Goal: Task Accomplishment & Management: Manage account settings

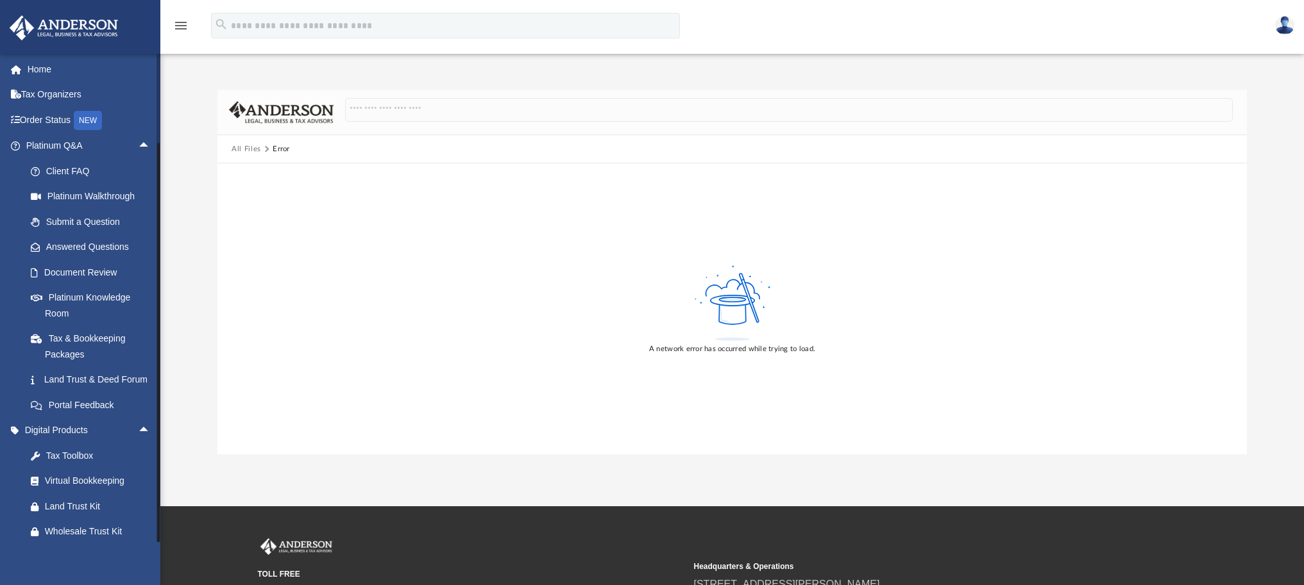
scroll to position [476, 0]
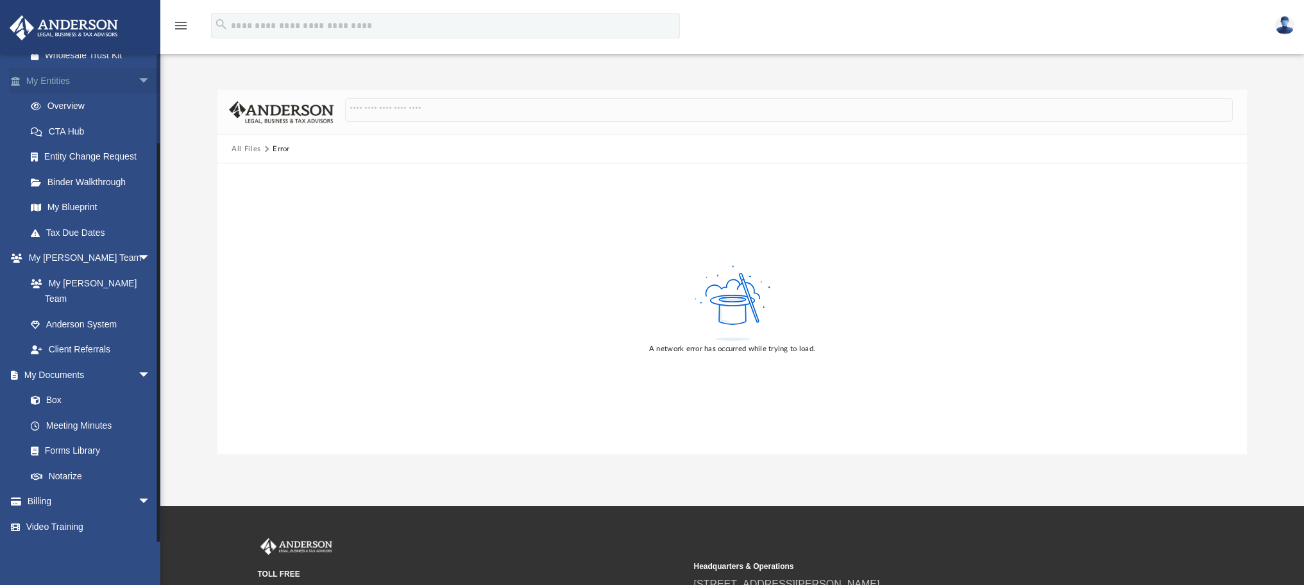
click at [87, 94] on link "My Entities arrow_drop_down" at bounding box center [89, 81] width 161 height 26
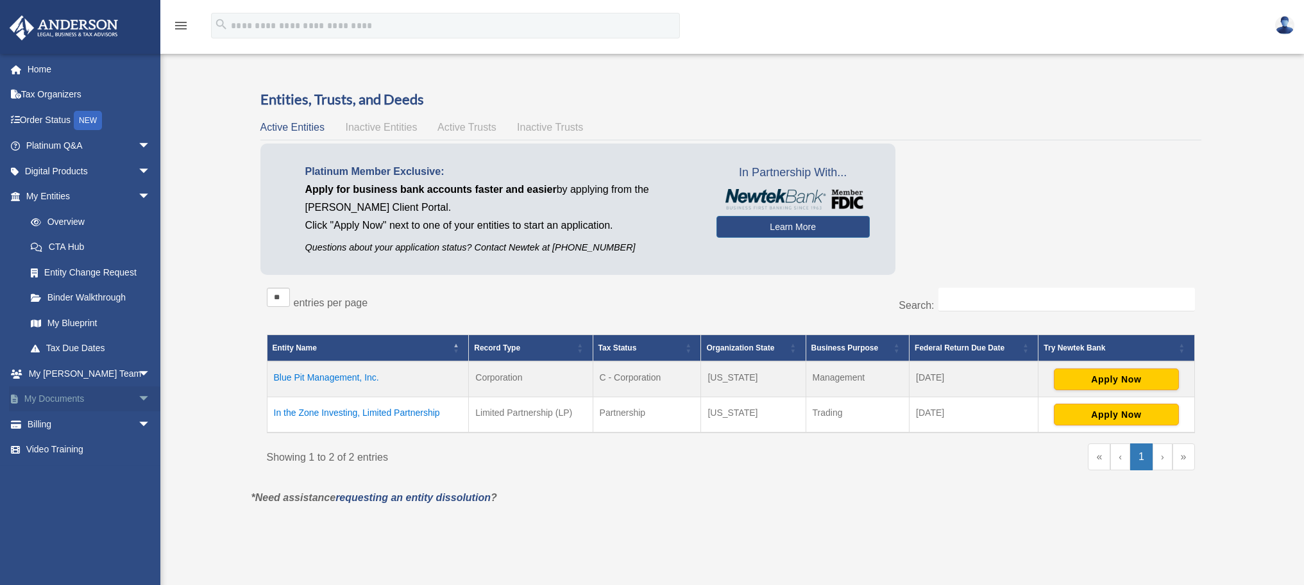
click at [96, 392] on link "My Documents arrow_drop_down" at bounding box center [89, 400] width 161 height 26
click at [142, 396] on span "arrow_drop_down" at bounding box center [151, 400] width 26 height 26
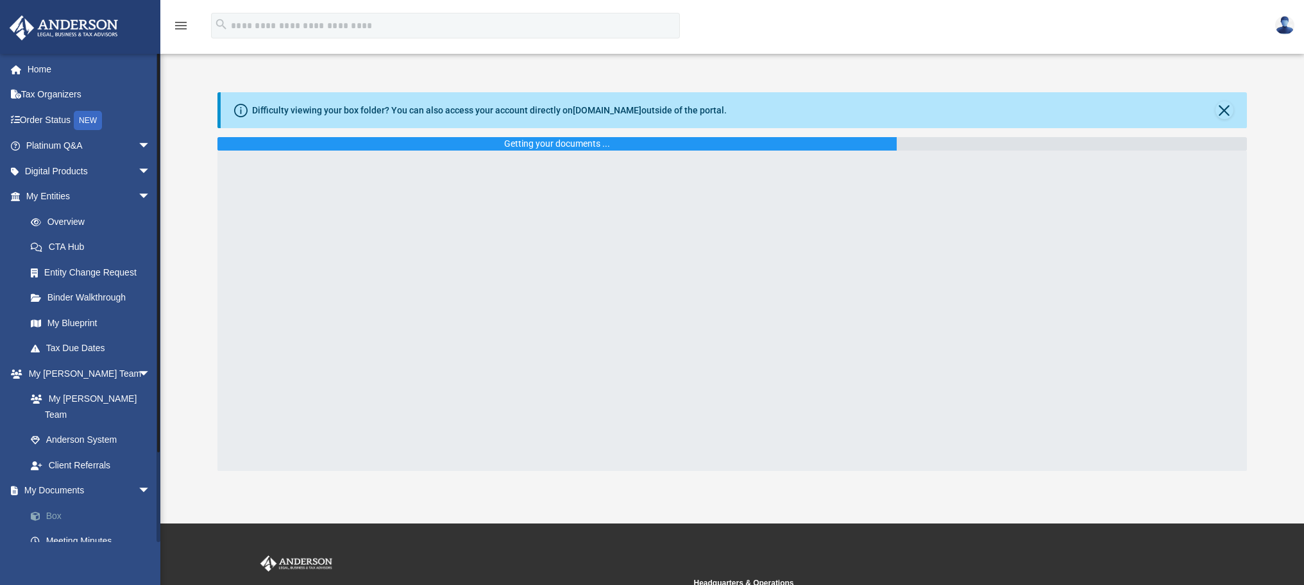
click at [57, 503] on link "Box" at bounding box center [94, 516] width 152 height 26
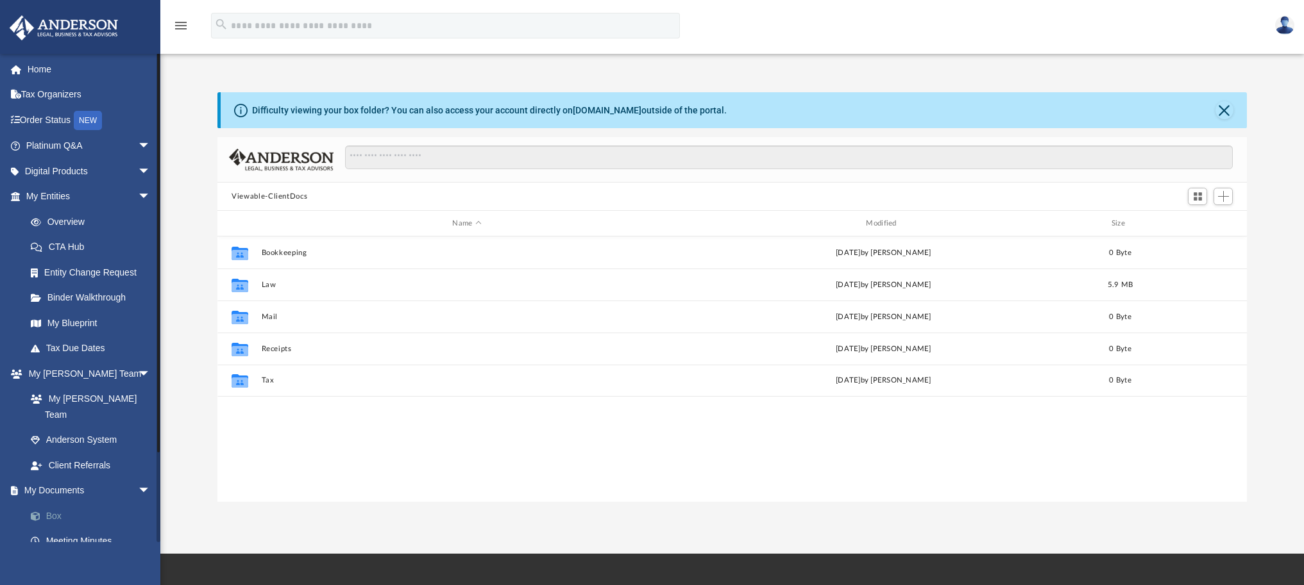
scroll to position [281, 1020]
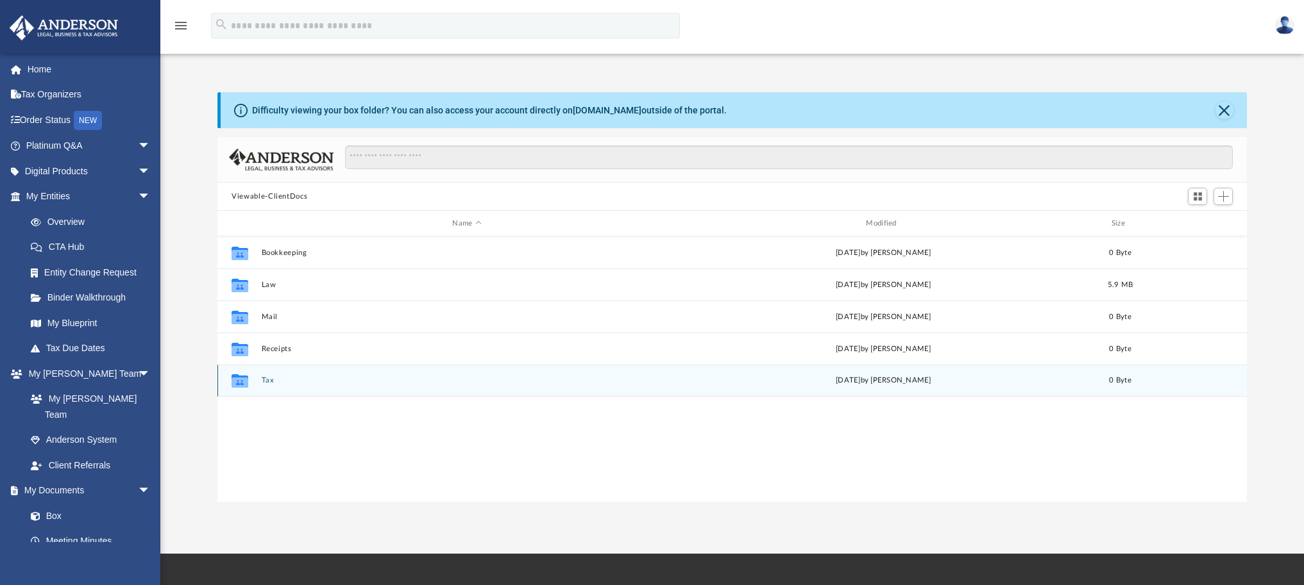
click at [274, 380] on button "Tax" at bounding box center [467, 380] width 411 height 8
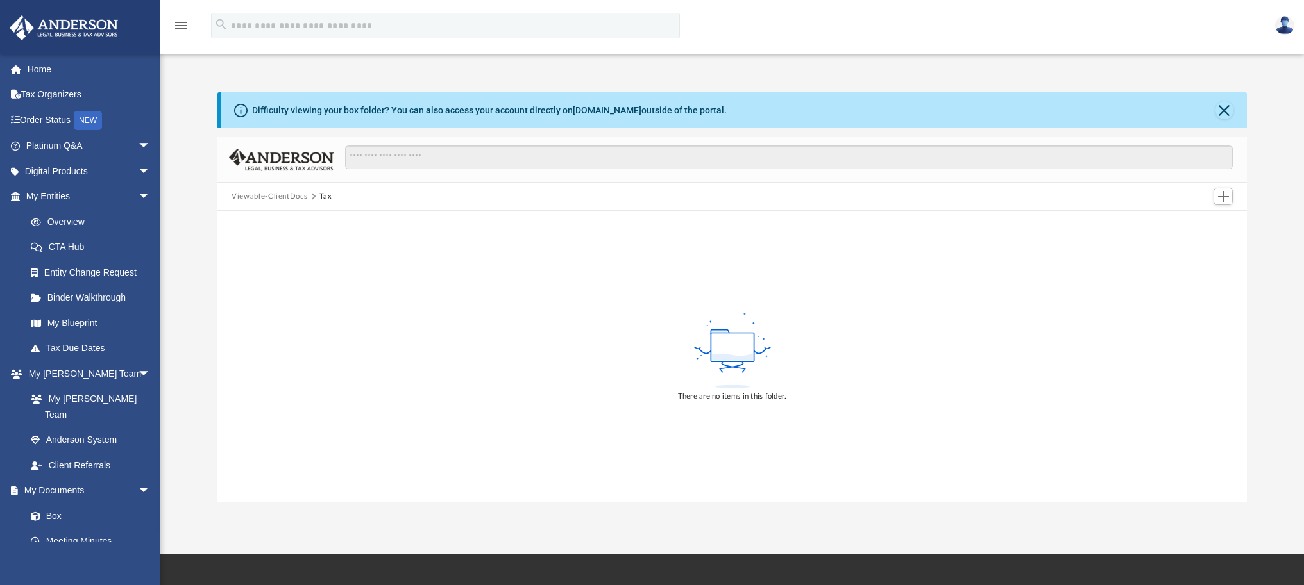
click at [283, 196] on button "Viewable-ClientDocs" at bounding box center [269, 197] width 76 height 12
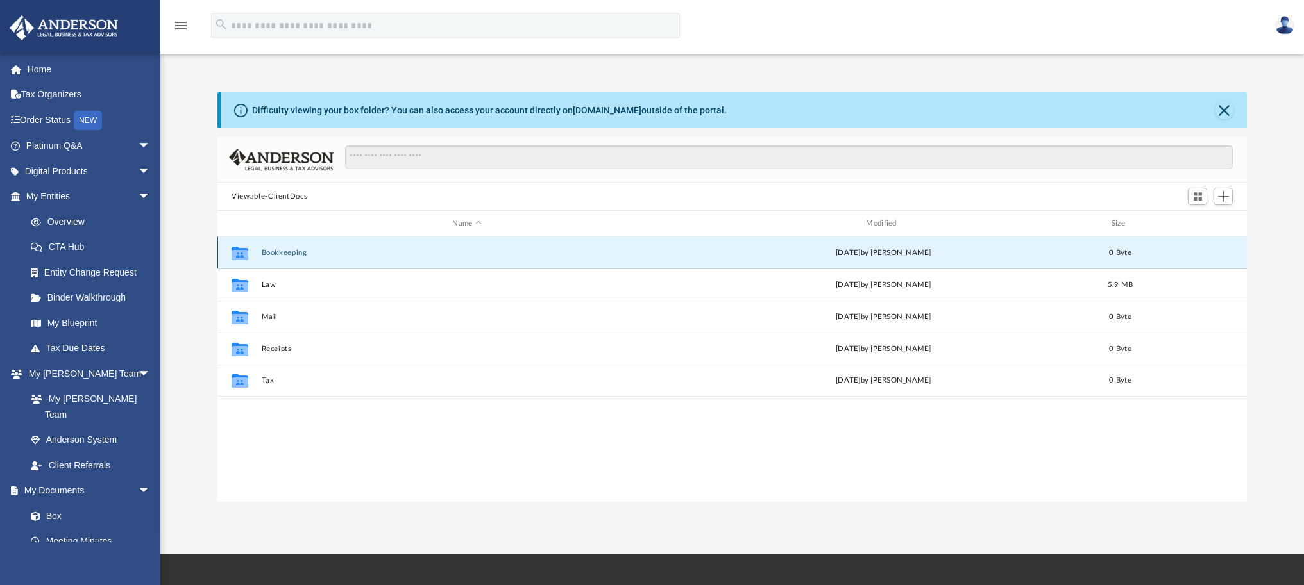
click at [276, 252] on button "Bookkeeping" at bounding box center [467, 253] width 411 height 8
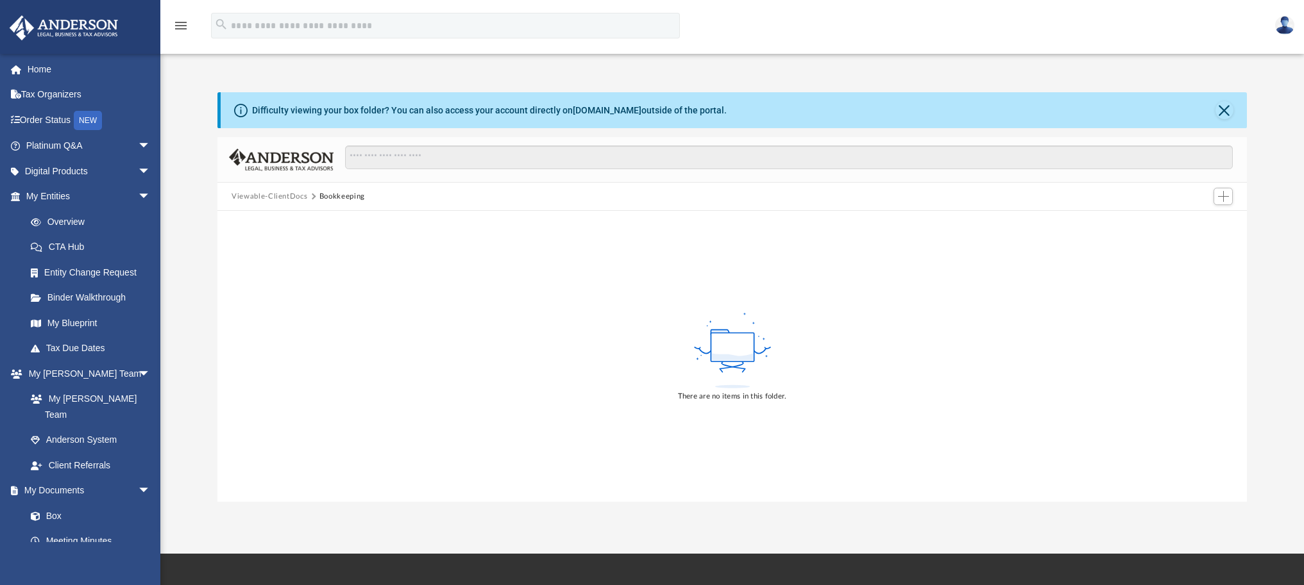
click at [261, 191] on div "Viewable-ClientDocs Bookkeeping" at bounding box center [731, 197] width 1029 height 28
click at [265, 197] on button "Viewable-ClientDocs" at bounding box center [269, 197] width 76 height 12
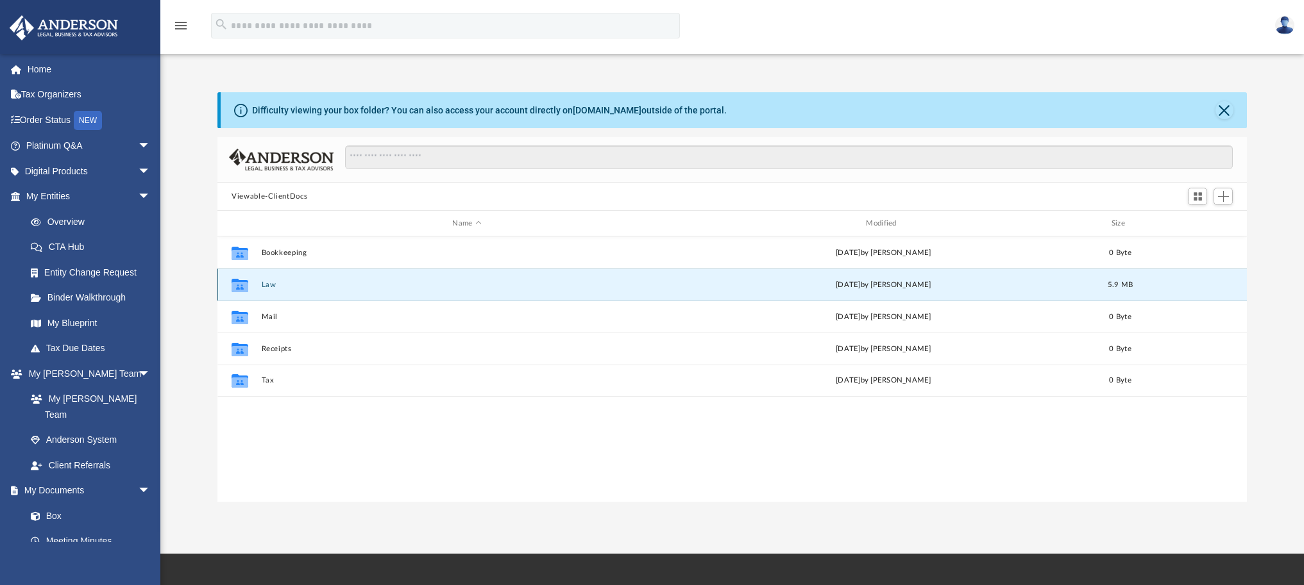
click at [269, 284] on button "Law" at bounding box center [467, 285] width 411 height 8
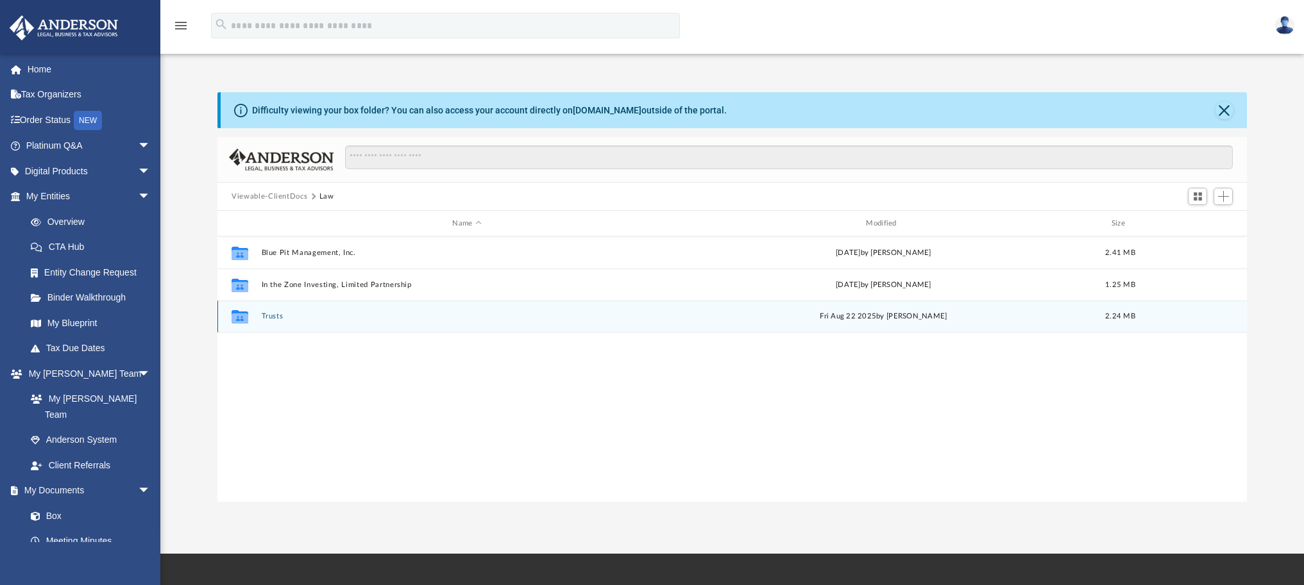
click at [284, 317] on button "Trusts" at bounding box center [467, 316] width 411 height 8
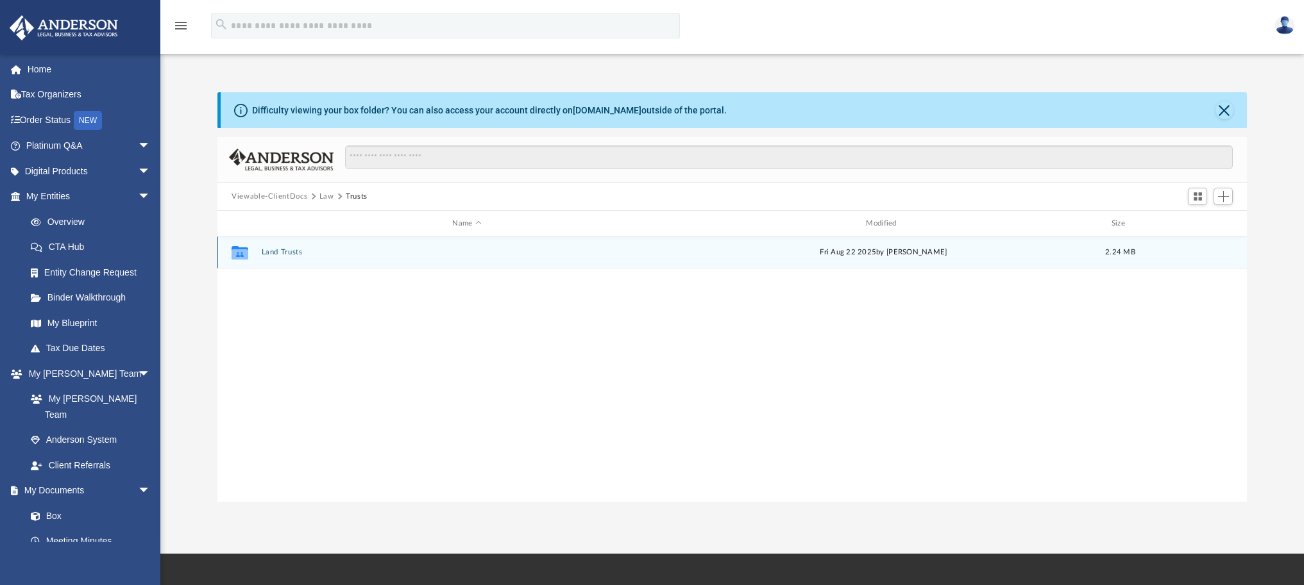
click at [287, 245] on div "Collaborated Folder Land Trusts Fri Aug 22 2025 by Lauren Mirabal 2.24 MB" at bounding box center [731, 253] width 1029 height 32
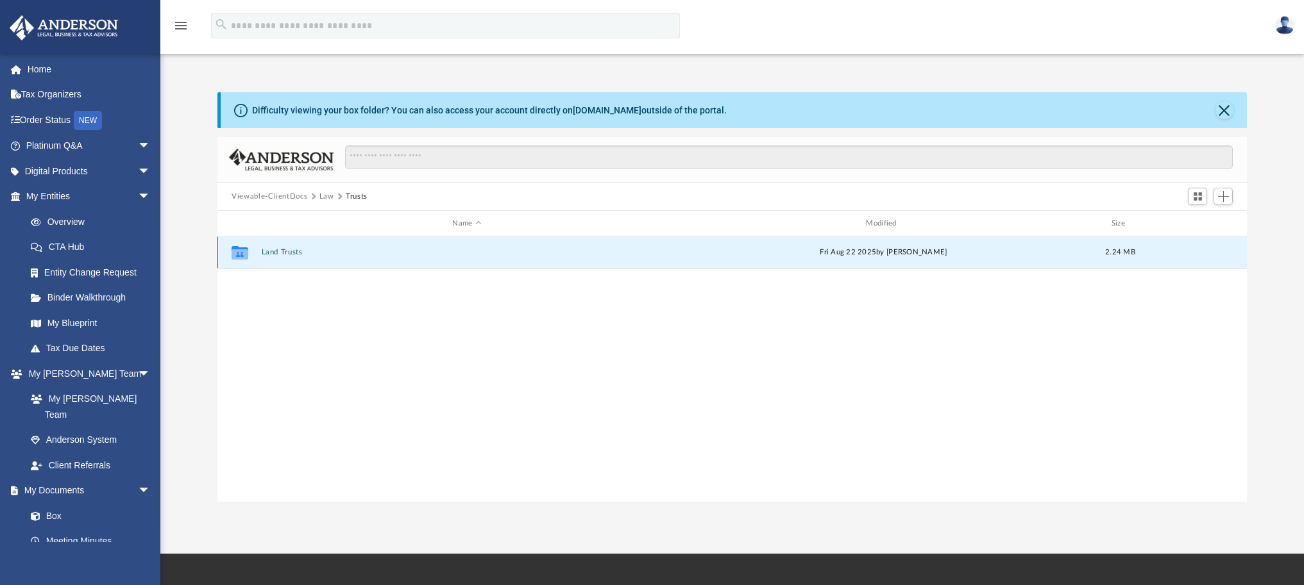
click at [290, 253] on button "Land Trusts" at bounding box center [467, 252] width 411 height 8
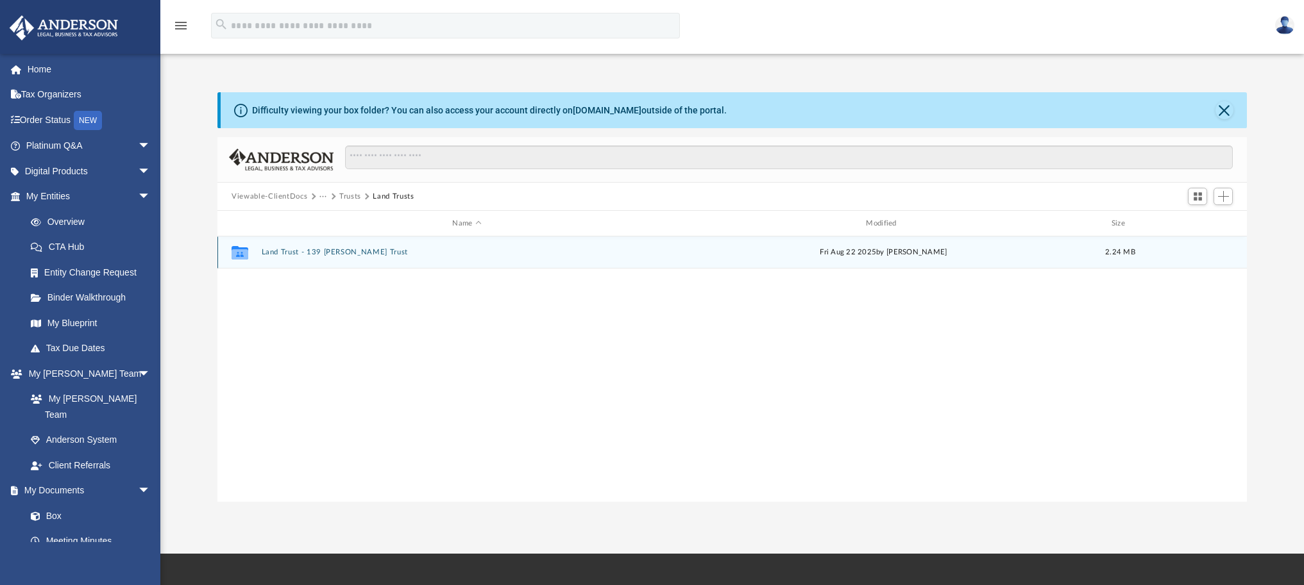
click at [277, 250] on button "Land Trust - 139 Murry Trust" at bounding box center [467, 252] width 411 height 8
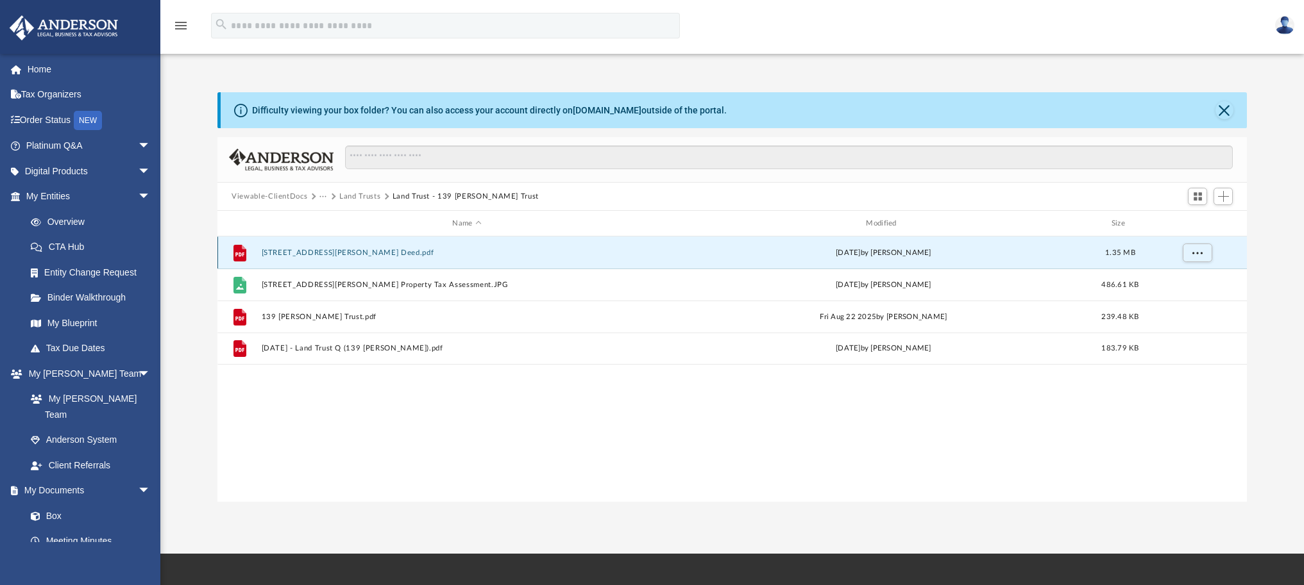
click at [311, 254] on button "139 Murry Drive Deed.pdf" at bounding box center [467, 253] width 411 height 8
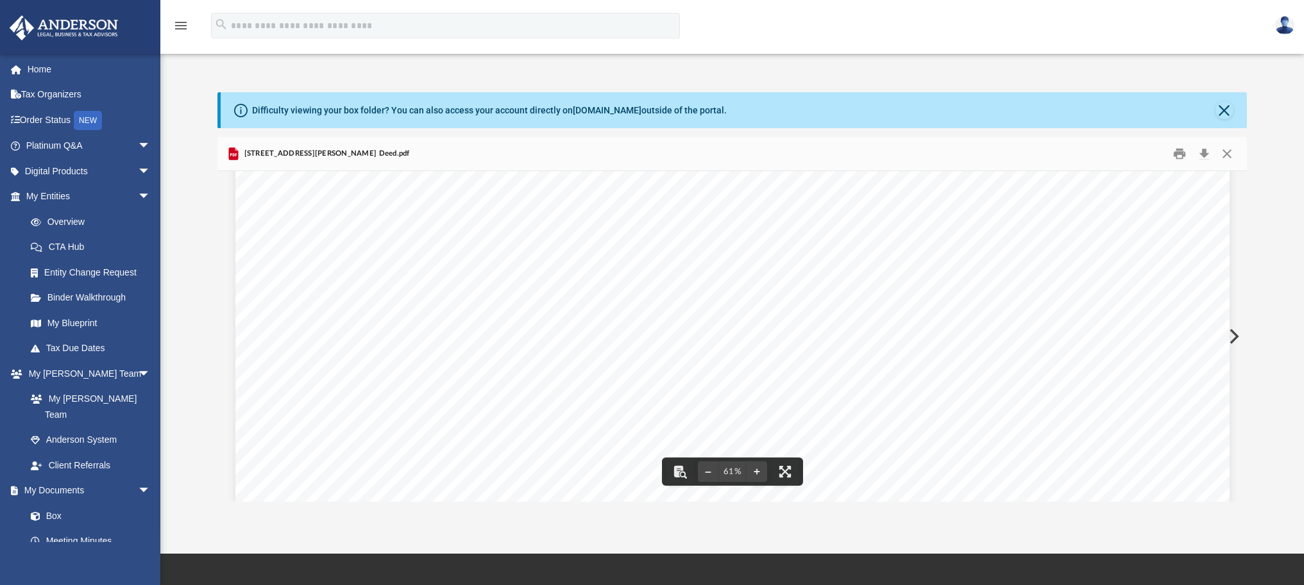
scroll to position [364, 0]
drag, startPoint x: 1220, startPoint y: 108, endPoint x: 1193, endPoint y: 140, distance: 42.8
click at [1222, 108] on button "Close" at bounding box center [1224, 110] width 18 height 18
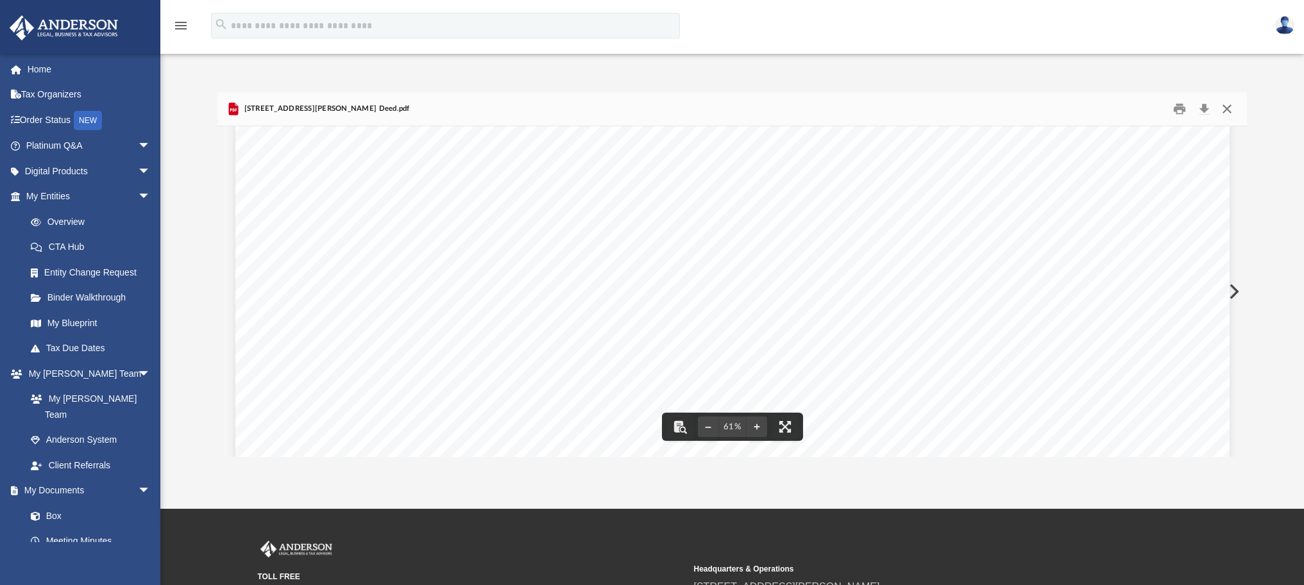
click at [1225, 110] on button "Close" at bounding box center [1225, 109] width 23 height 20
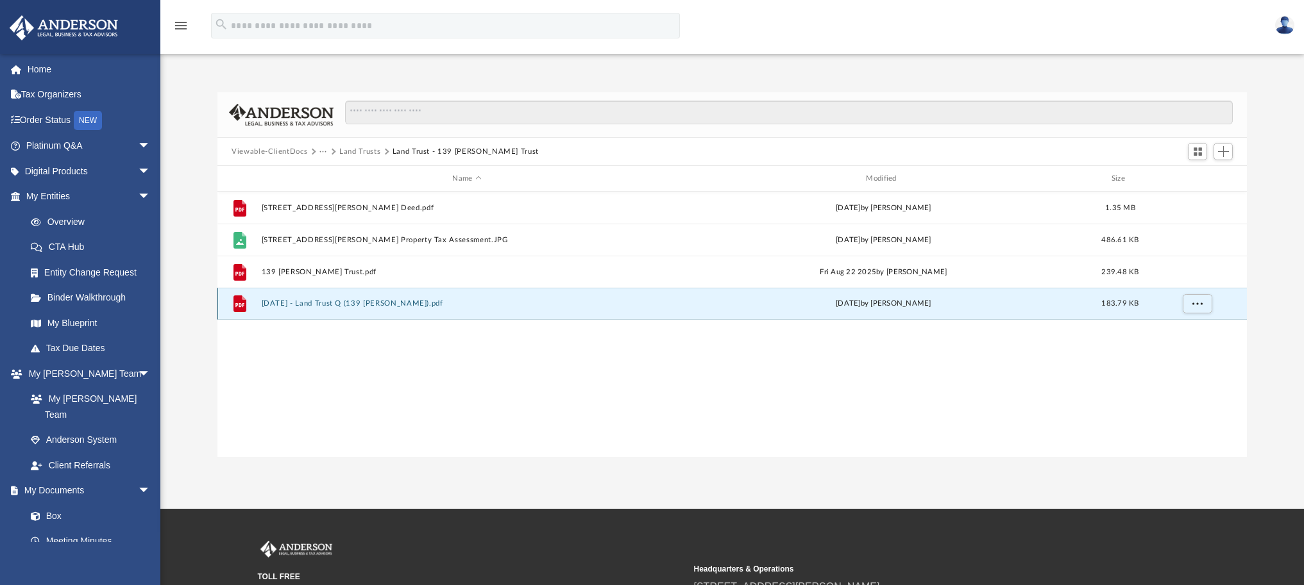
click at [340, 302] on button "2025.08.20 - Land Trust Q (139 Murry).pdf" at bounding box center [467, 303] width 411 height 8
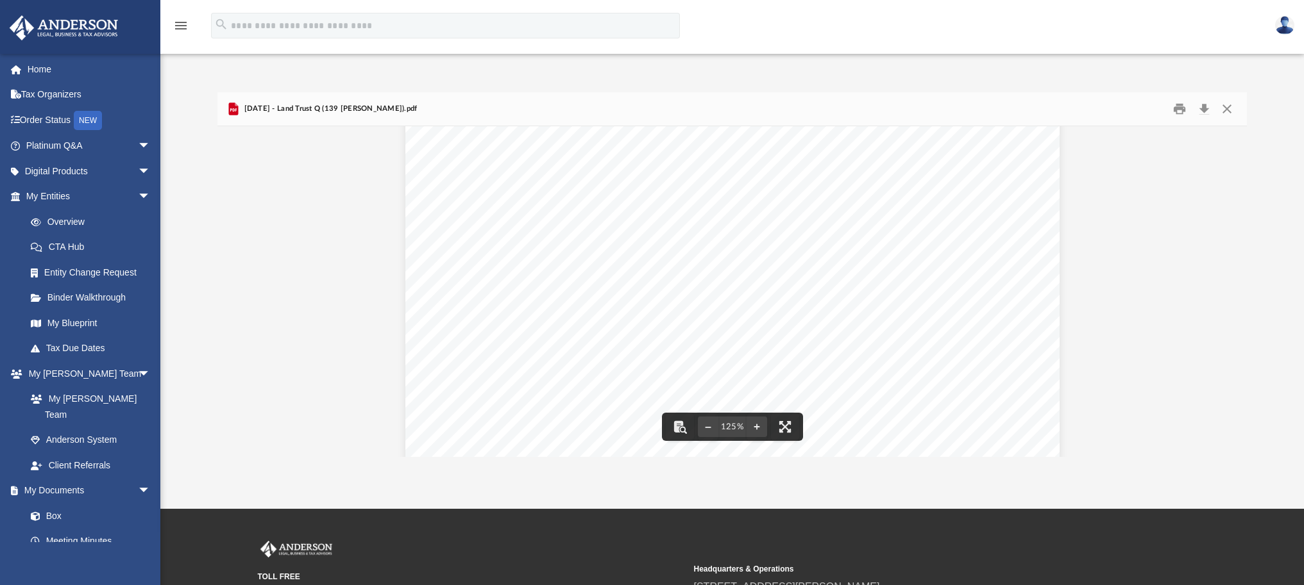
scroll to position [326, 0]
click at [1227, 114] on button "Close" at bounding box center [1225, 109] width 23 height 20
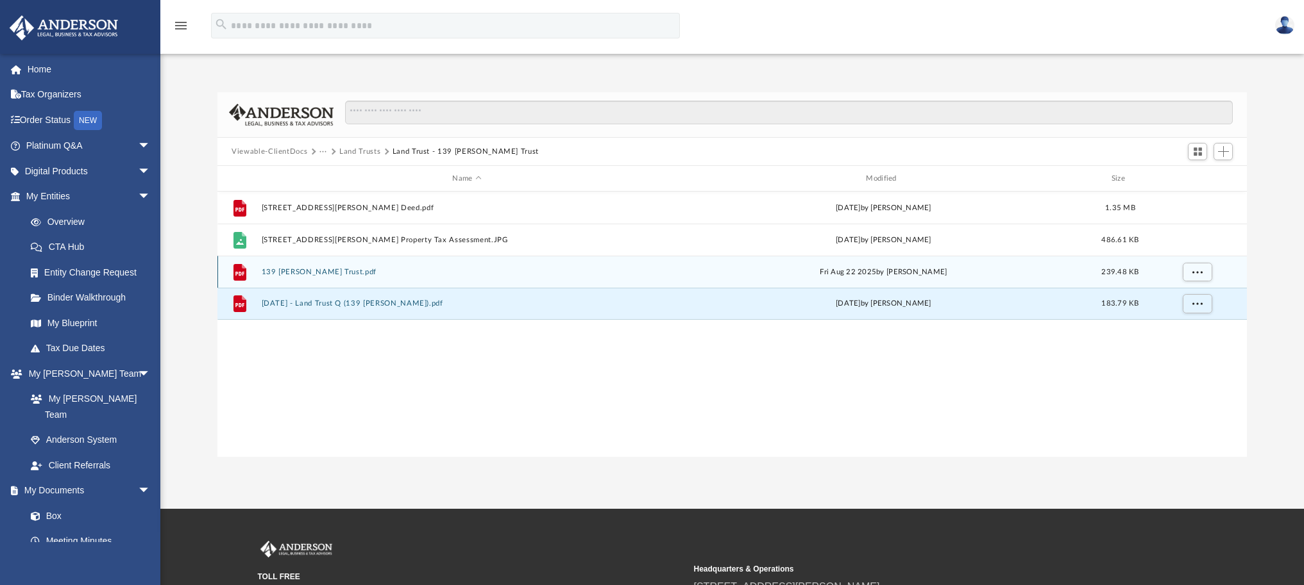
click at [298, 266] on div "File 139 Murry Trust.pdf Fri Aug 22 2025 by Lauren Mirabal 239.48 KB" at bounding box center [731, 272] width 1029 height 32
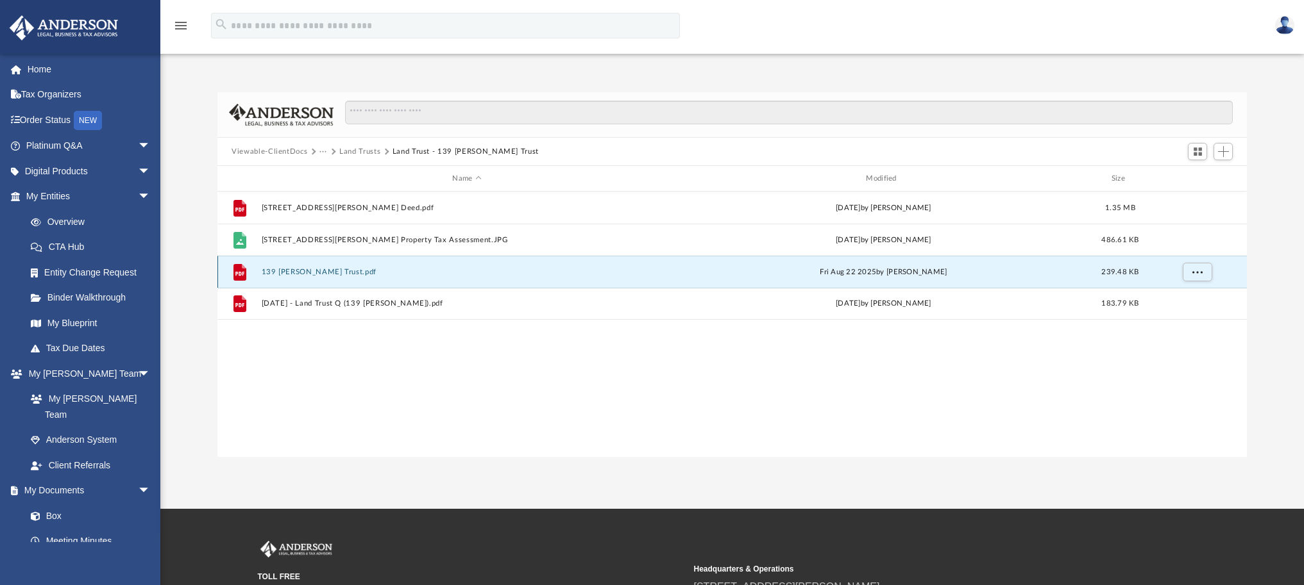
click at [304, 271] on button "139 Murry Trust.pdf" at bounding box center [467, 272] width 411 height 8
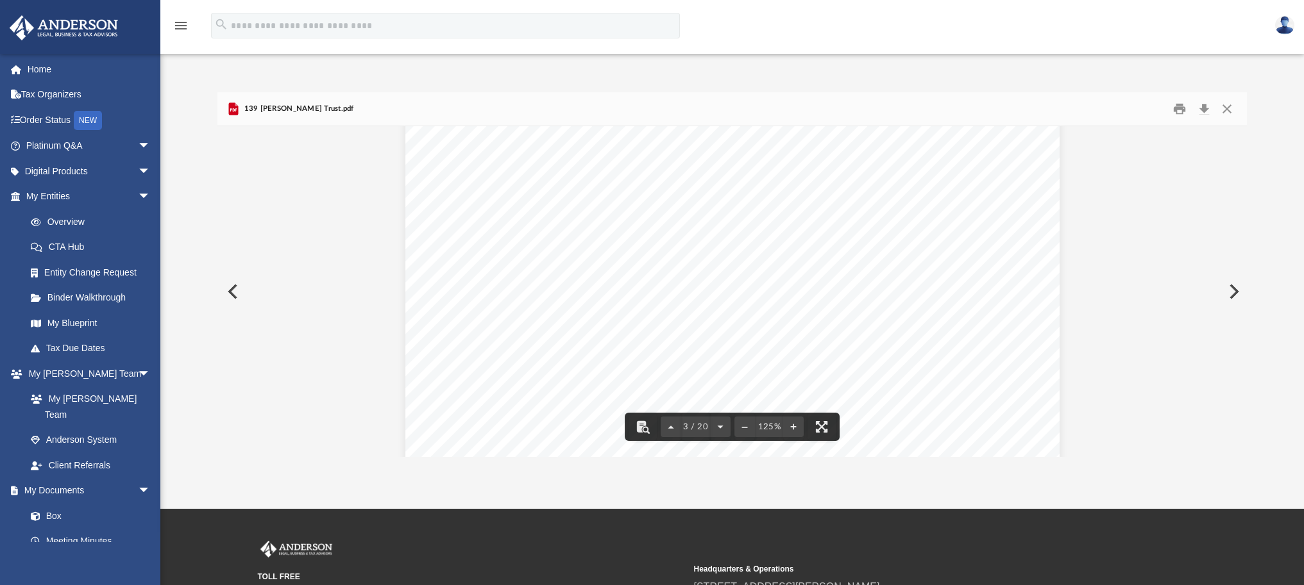
scroll to position [2215, 0]
click at [1231, 108] on button "Close" at bounding box center [1225, 109] width 23 height 20
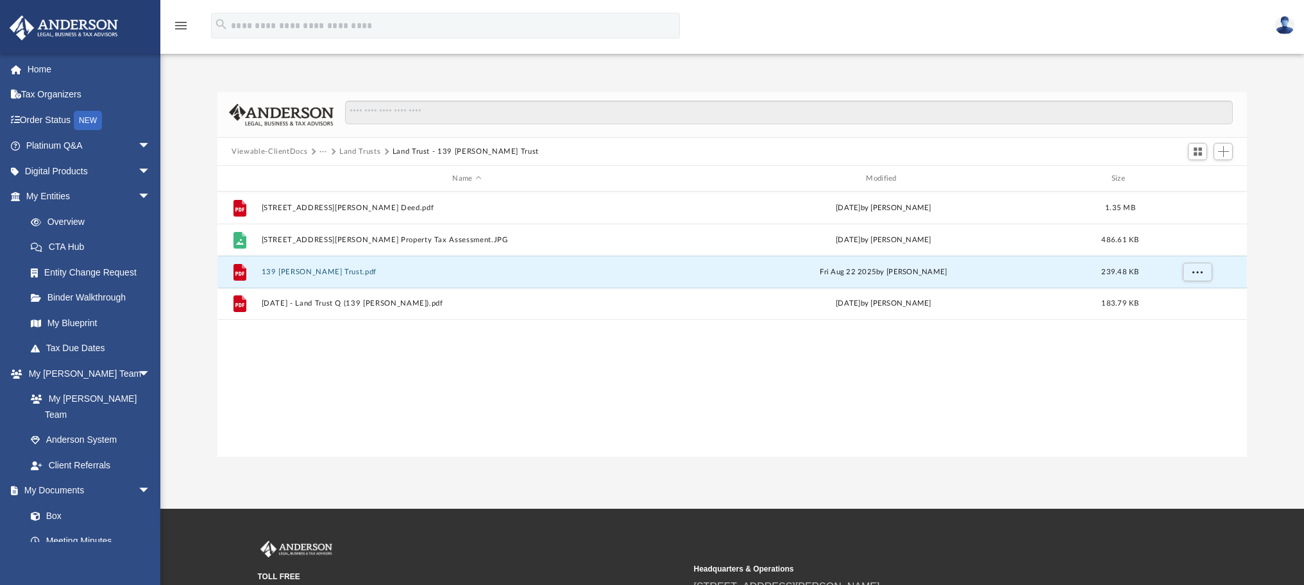
click at [1233, 156] on div at bounding box center [1209, 152] width 51 height 24
click at [1228, 155] on span "Add" at bounding box center [1223, 151] width 11 height 11
click at [1211, 178] on li "Upload" at bounding box center [1204, 176] width 41 height 13
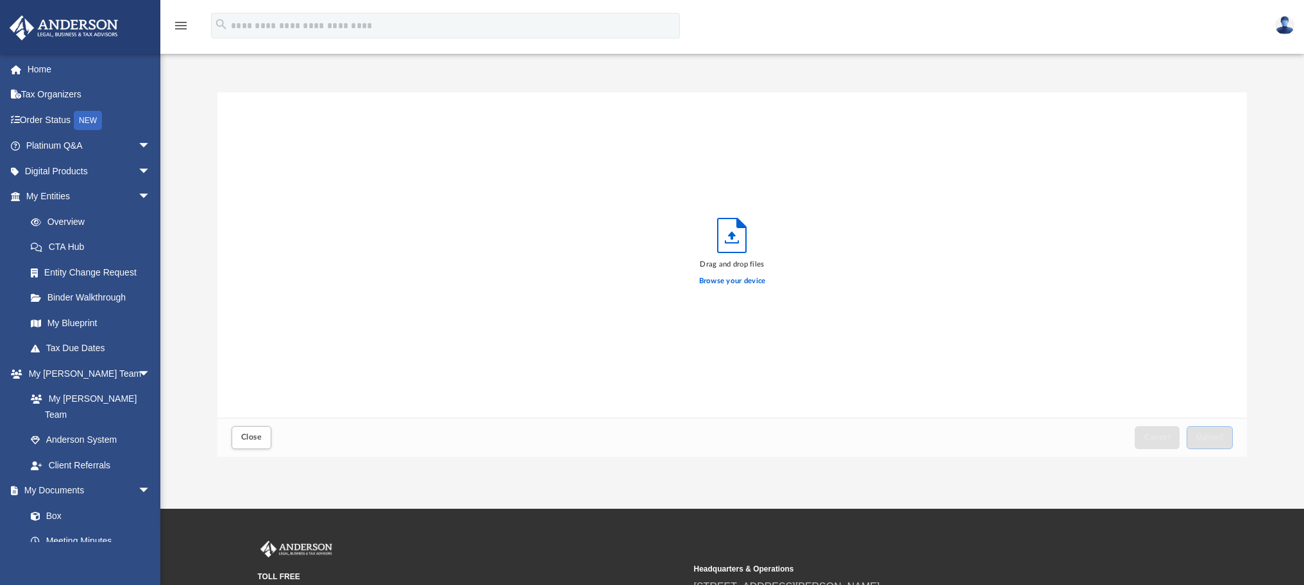
scroll to position [315, 1020]
click at [723, 281] on label "Browse your device" at bounding box center [732, 282] width 67 height 12
click at [0, 0] on input "Browse your device" at bounding box center [0, 0] width 0 height 0
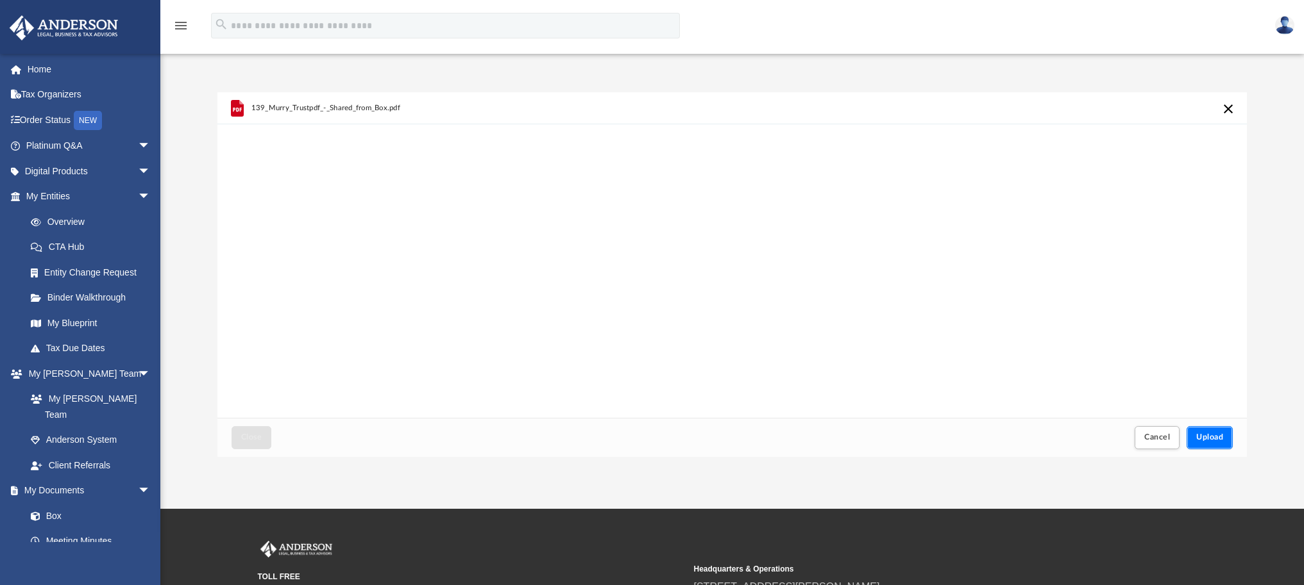
drag, startPoint x: 1217, startPoint y: 433, endPoint x: 1241, endPoint y: 439, distance: 24.6
click at [1217, 433] on span "Upload" at bounding box center [1209, 437] width 27 height 8
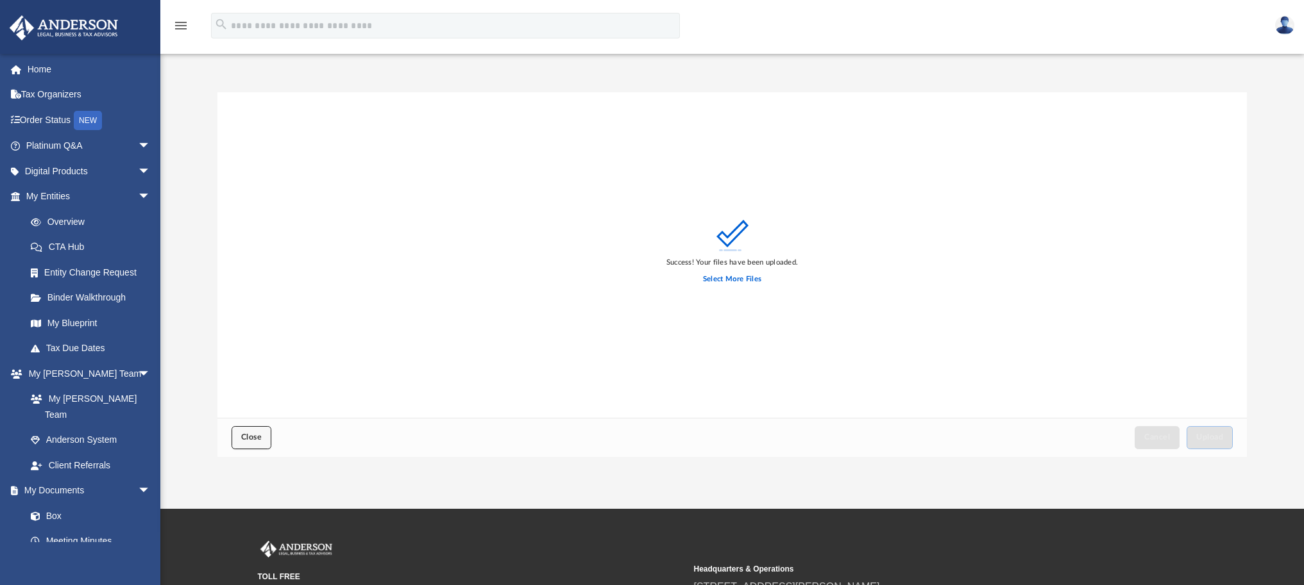
click at [237, 428] on button "Close" at bounding box center [251, 437] width 40 height 22
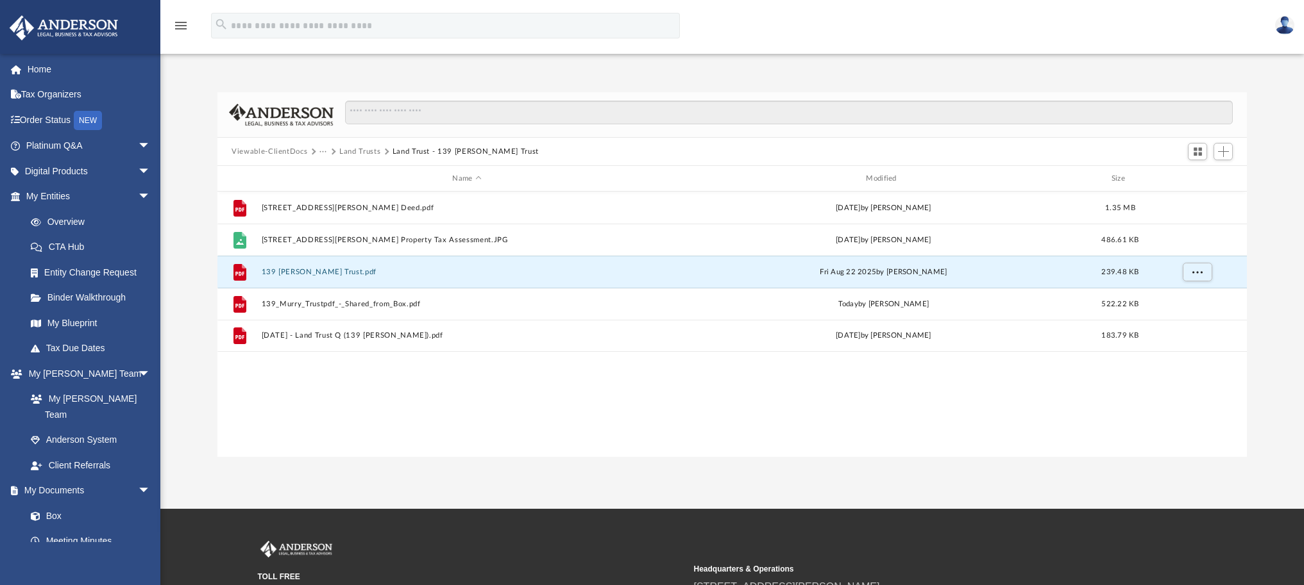
click at [372, 155] on button "Land Trusts" at bounding box center [359, 152] width 41 height 12
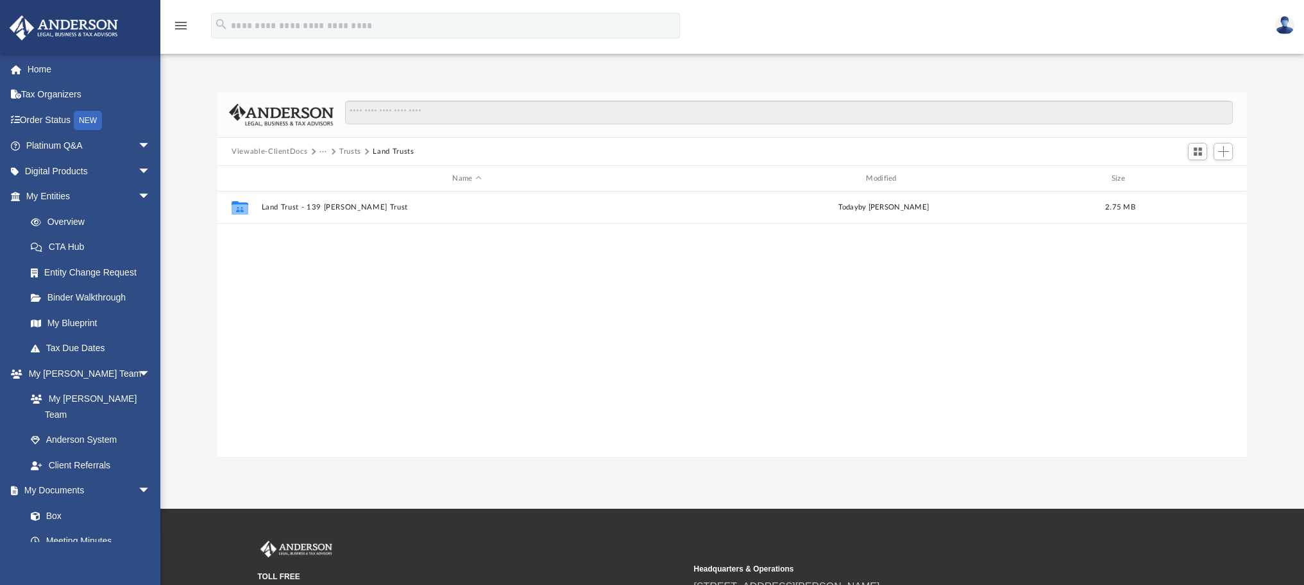
click at [341, 154] on button "Trusts" at bounding box center [350, 152] width 22 height 12
